Goal: Find specific page/section: Find specific page/section

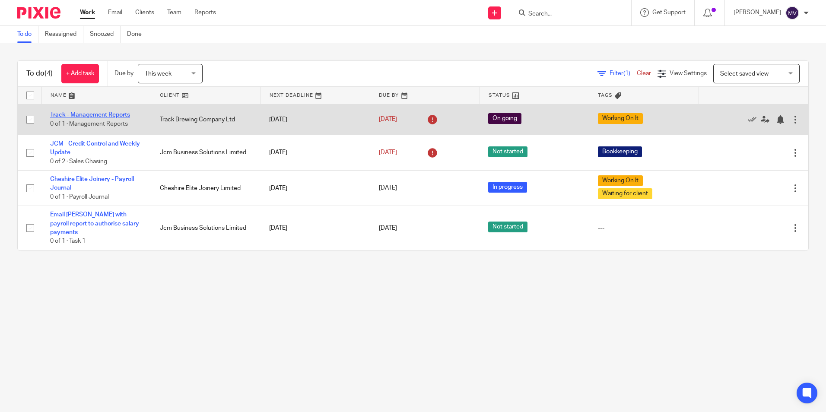
click at [120, 114] on link "Track - Management Reports" at bounding box center [90, 115] width 80 height 6
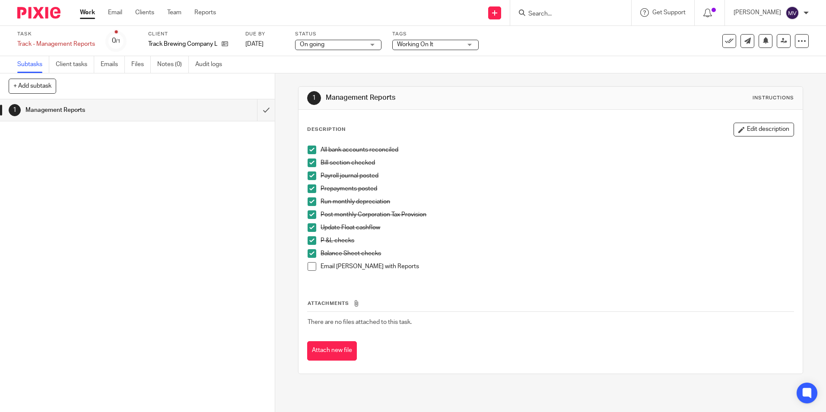
click at [564, 9] on form at bounding box center [573, 12] width 92 height 11
click at [557, 16] on input "Search" at bounding box center [566, 14] width 78 height 8
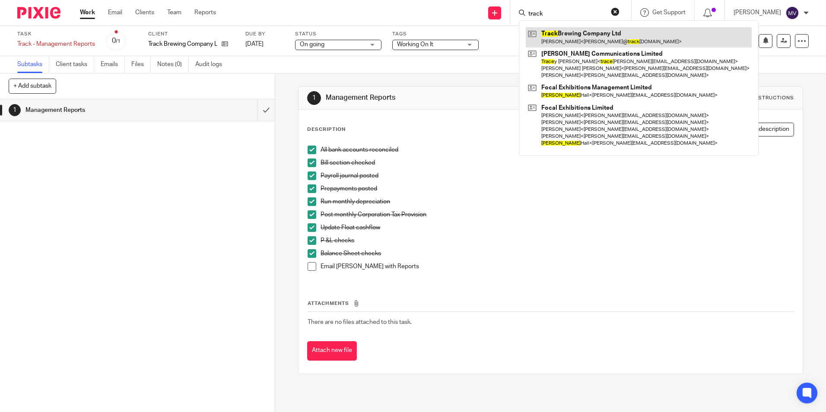
type input "track"
click at [574, 34] on link at bounding box center [638, 37] width 226 height 20
